Goal: Navigation & Orientation: Go to known website

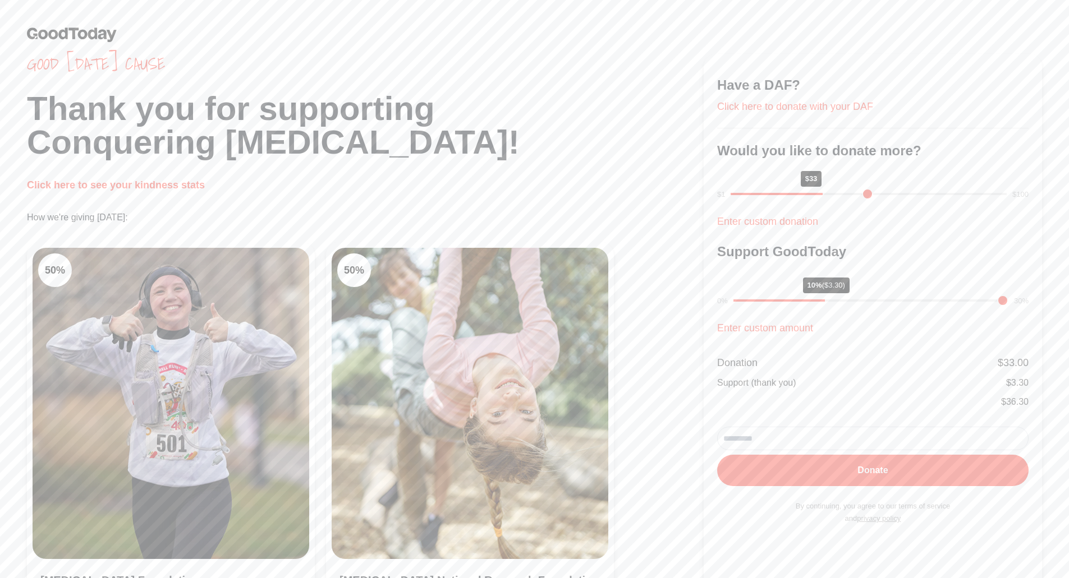
click at [490, 95] on h1 "Thank you for supporting Conquering [MEDICAL_DATA]!" at bounding box center [365, 125] width 677 height 67
drag, startPoint x: 464, startPoint y: 31, endPoint x: 608, endPoint y: 4, distance: 146.1
click at [464, 31] on link at bounding box center [534, 34] width 1015 height 15
